Goal: Check status: Check status

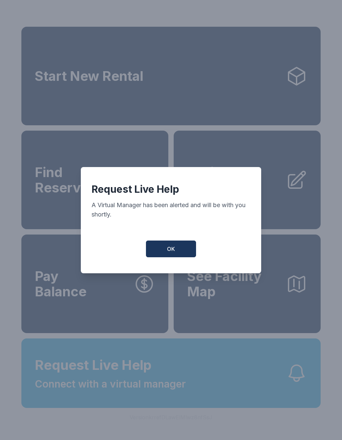
click at [163, 257] on button "OK" at bounding box center [171, 249] width 50 height 17
click at [173, 243] on div "Request Live Help A Virtual Manager has been alerted and will be with you short…" at bounding box center [171, 220] width 180 height 106
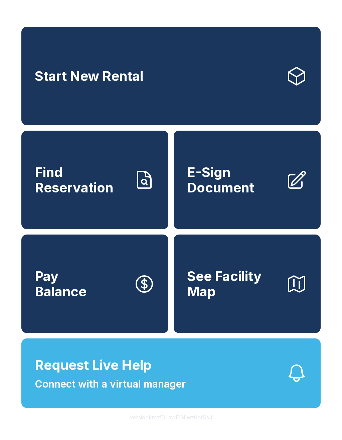
click at [133, 392] on span "Connect with a virtual manager" at bounding box center [110, 384] width 151 height 15
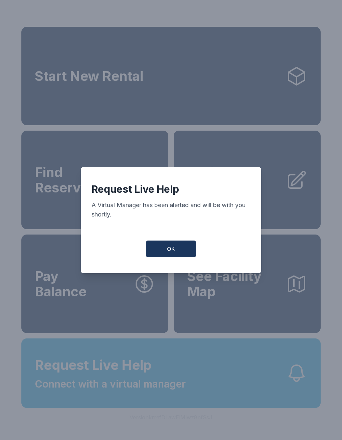
click at [172, 253] on span "OK" at bounding box center [171, 249] width 8 height 8
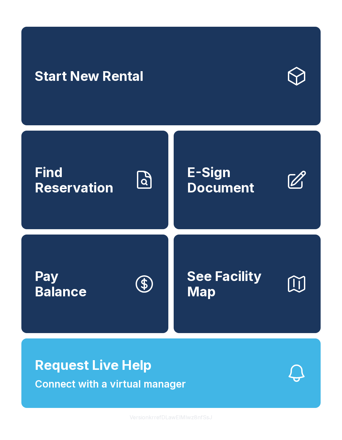
click at [240, 385] on button "Request Live Help Connect with a virtual manager" at bounding box center [170, 373] width 299 height 70
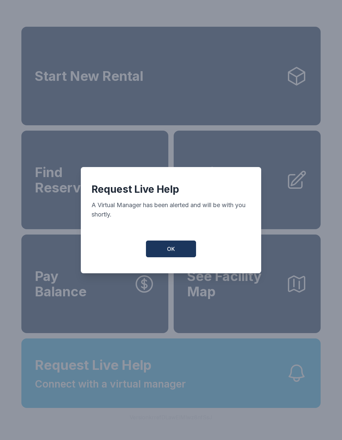
click at [176, 257] on button "OK" at bounding box center [171, 249] width 50 height 17
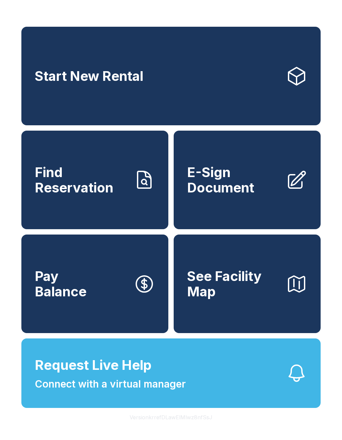
click at [176, 257] on button "See Facility Map" at bounding box center [247, 284] width 147 height 99
click at [124, 191] on span "Find Reservation" at bounding box center [82, 180] width 94 height 30
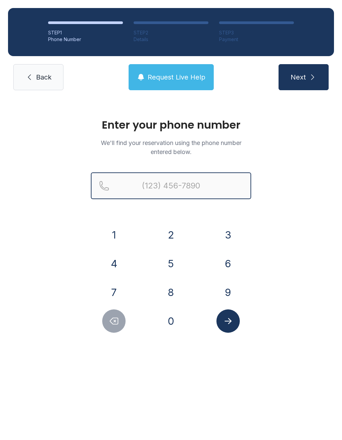
click at [180, 185] on input "Reservation phone number" at bounding box center [171, 185] width 160 height 27
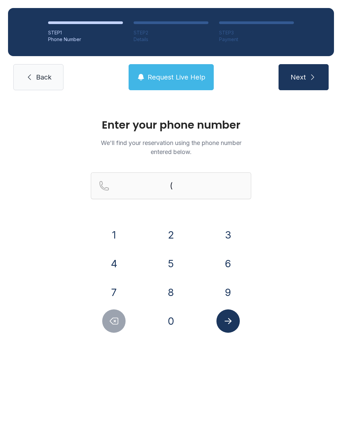
click at [118, 266] on button "4" at bounding box center [113, 263] width 23 height 23
click at [117, 289] on button "7" at bounding box center [113, 292] width 23 height 23
click at [173, 286] on button "8" at bounding box center [170, 292] width 23 height 23
click at [168, 233] on button "2" at bounding box center [170, 234] width 23 height 23
click at [173, 316] on button "0" at bounding box center [170, 320] width 23 height 23
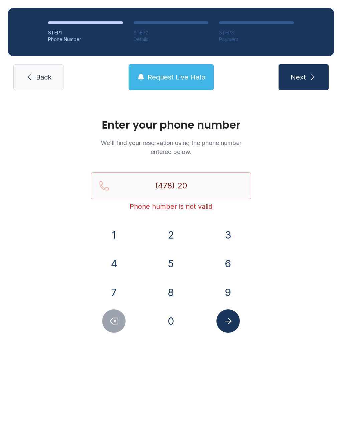
click at [108, 293] on button "7" at bounding box center [113, 292] width 23 height 23
click at [231, 296] on button "9" at bounding box center [228, 292] width 23 height 23
click at [111, 234] on button "1" at bounding box center [113, 234] width 23 height 23
click at [225, 266] on button "6" at bounding box center [228, 263] width 23 height 23
click at [111, 236] on button "1" at bounding box center [113, 234] width 23 height 23
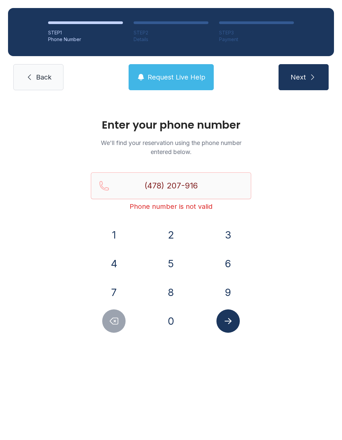
type input "[PHONE_NUMBER]"
click at [230, 318] on icon "Submit lookup form" at bounding box center [228, 321] width 10 height 10
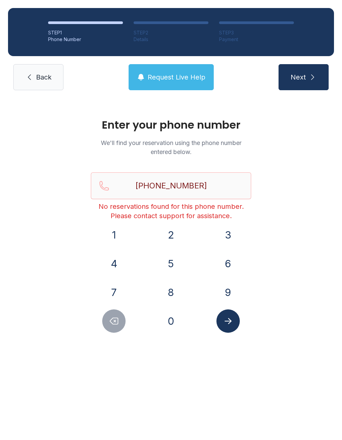
click at [311, 73] on button "Next" at bounding box center [304, 77] width 50 height 26
